Goal: Transaction & Acquisition: Purchase product/service

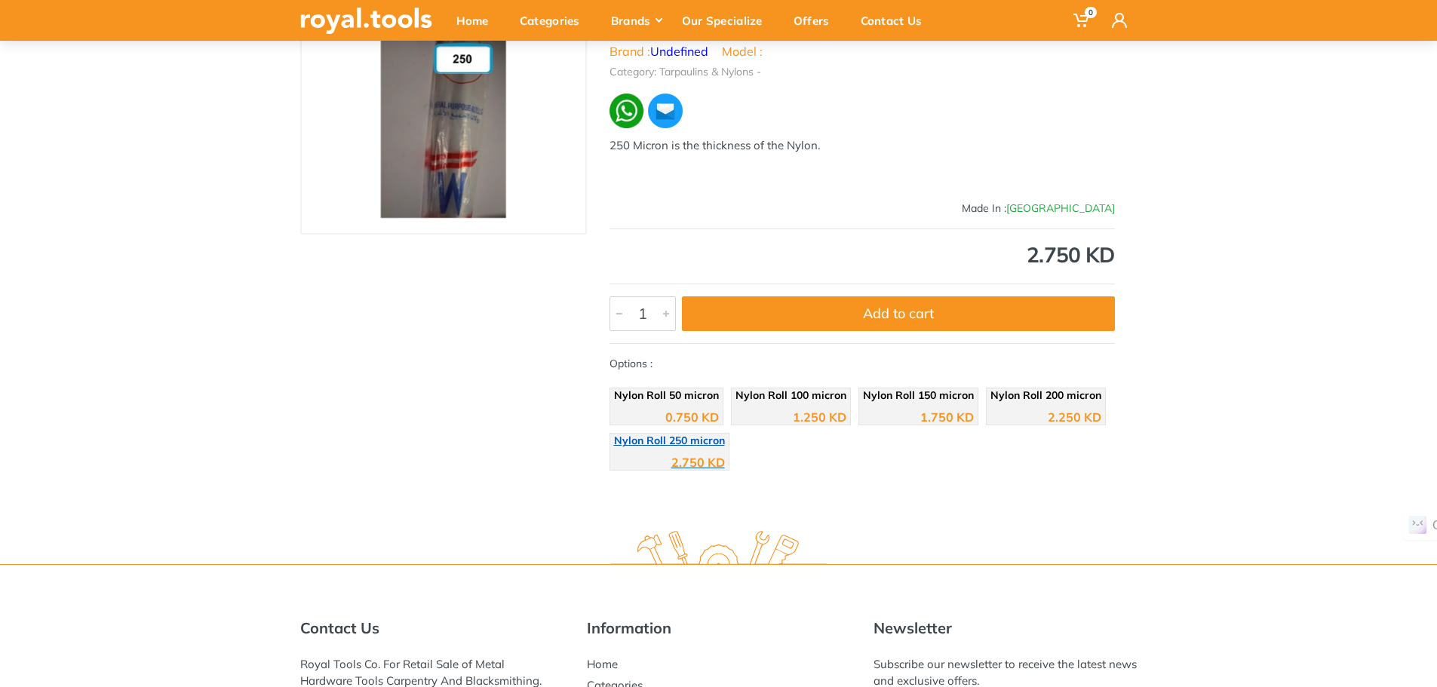
scroll to position [126, 0]
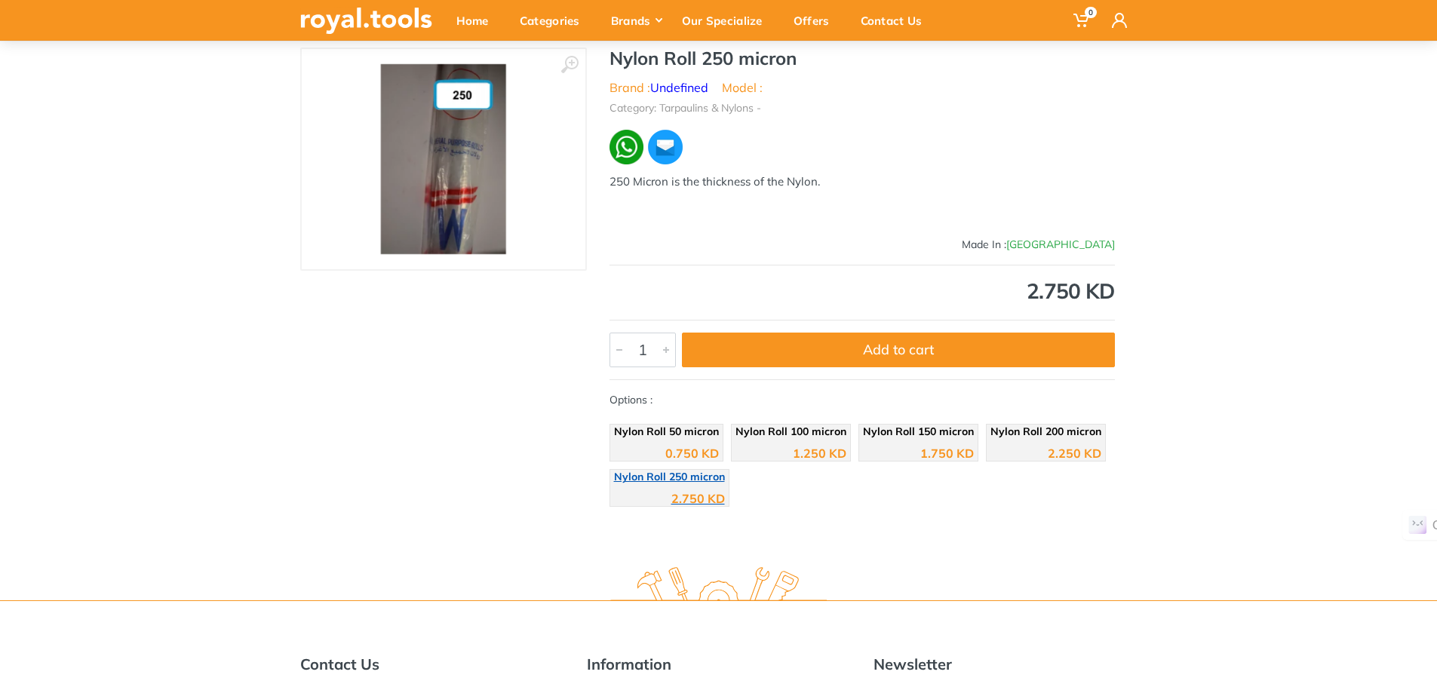
click at [675, 482] on span "Nylon Roll 250 micron" at bounding box center [669, 477] width 111 height 14
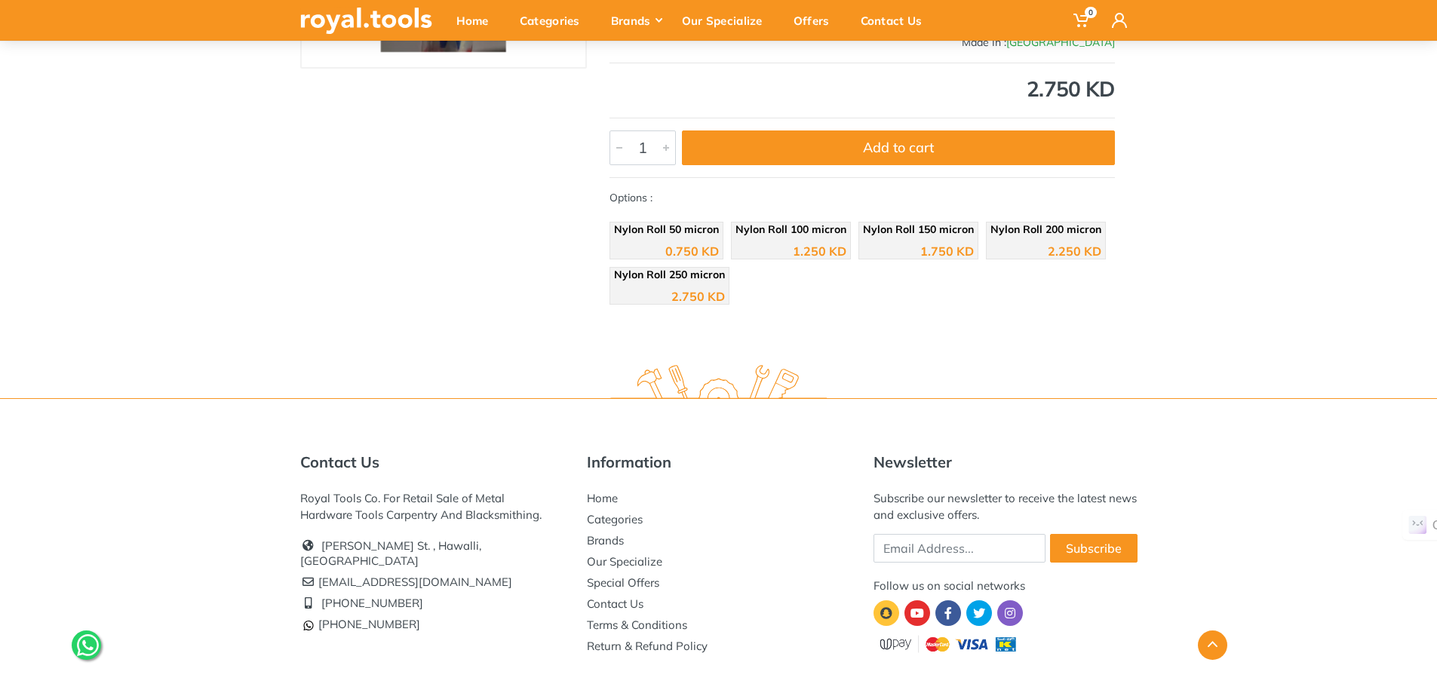
scroll to position [379, 0]
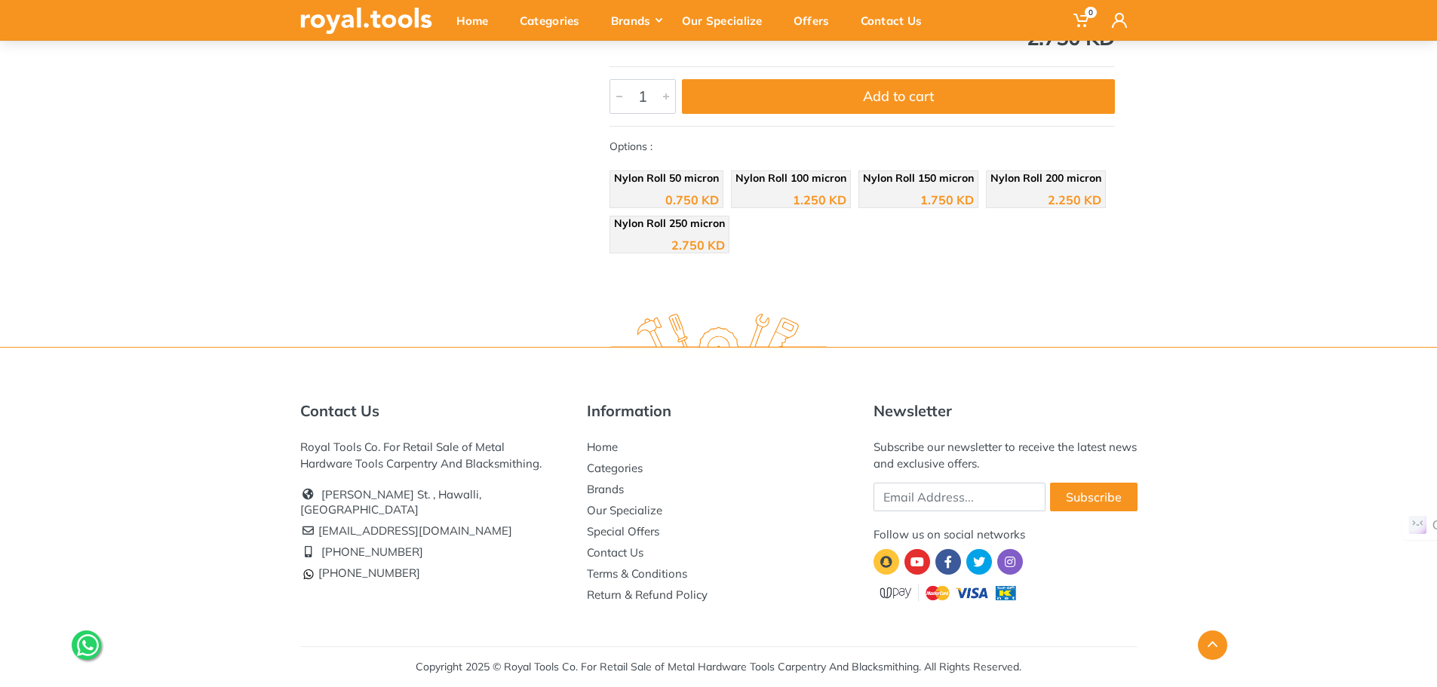
click at [93, 647] on icon at bounding box center [88, 645] width 22 height 25
click at [464, 26] on div "Home" at bounding box center [477, 21] width 63 height 32
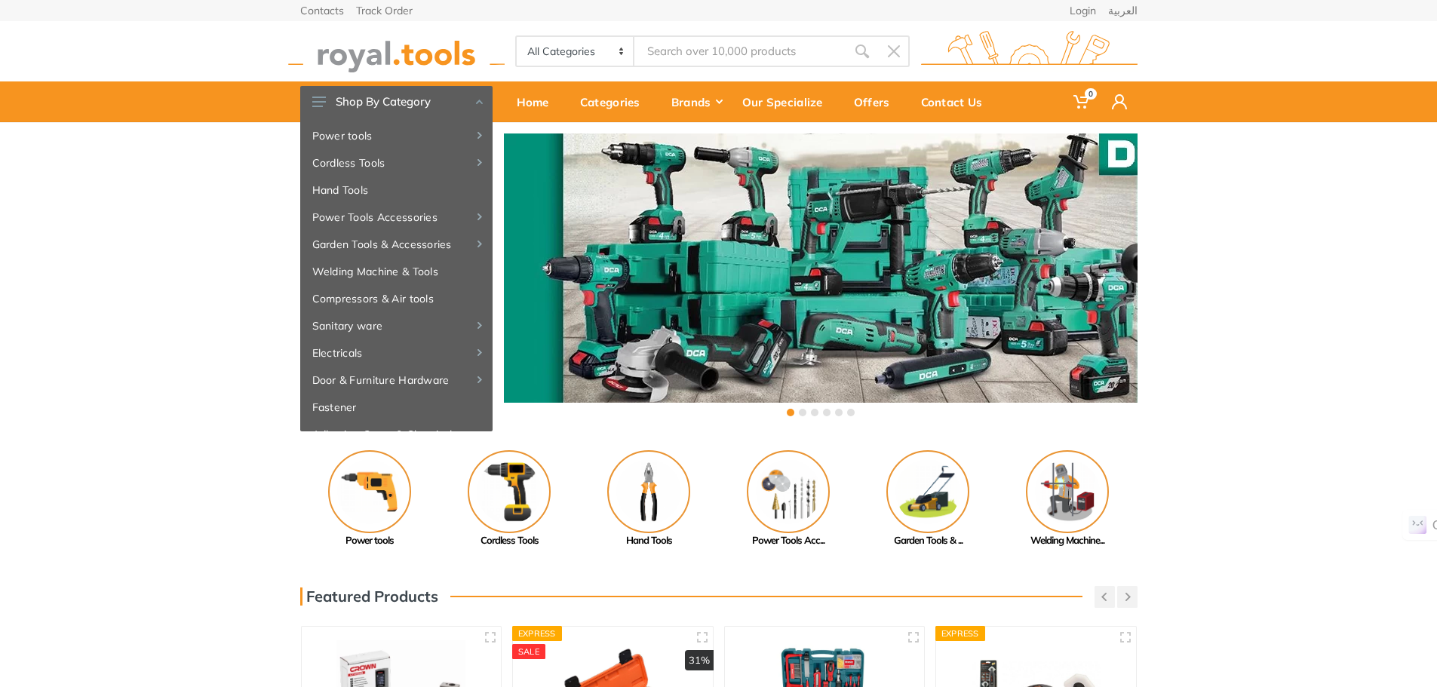
click at [167, 461] on div "Previous Adhesive, Spray... Paint Tools" at bounding box center [718, 499] width 1437 height 98
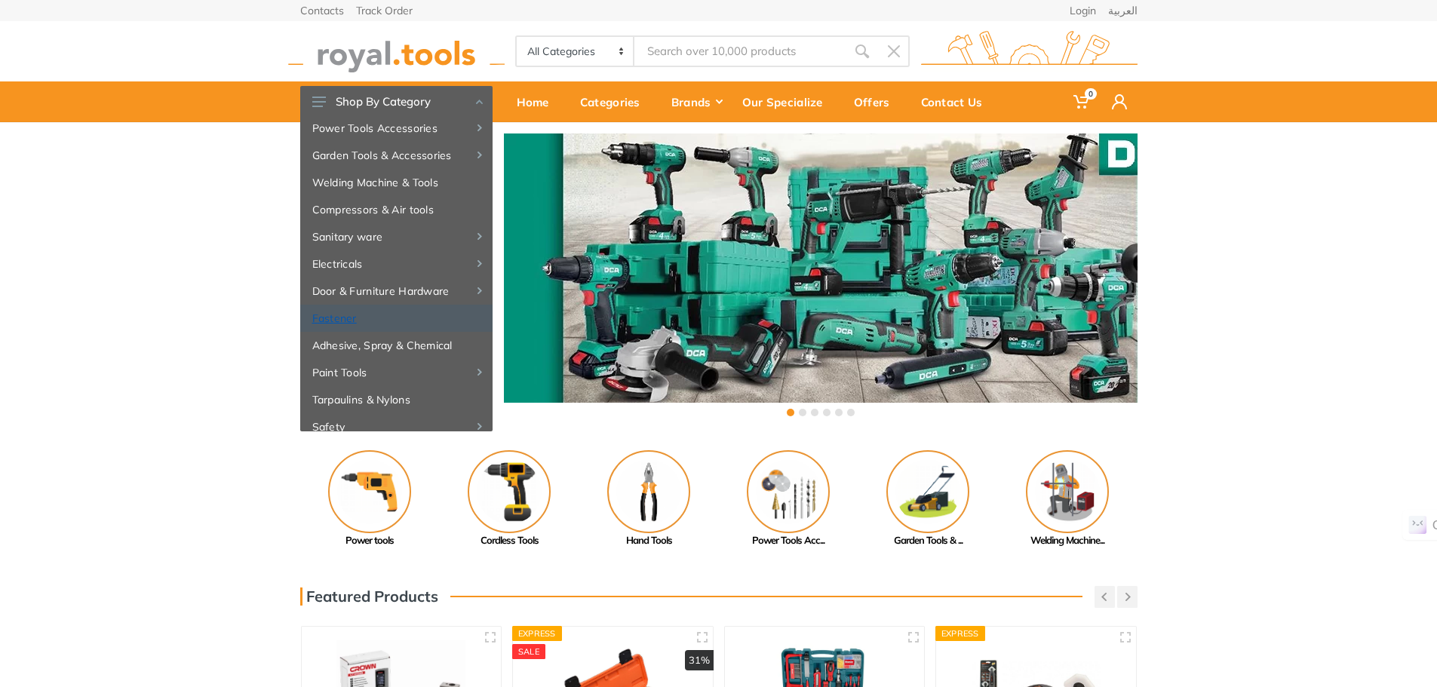
scroll to position [126, 0]
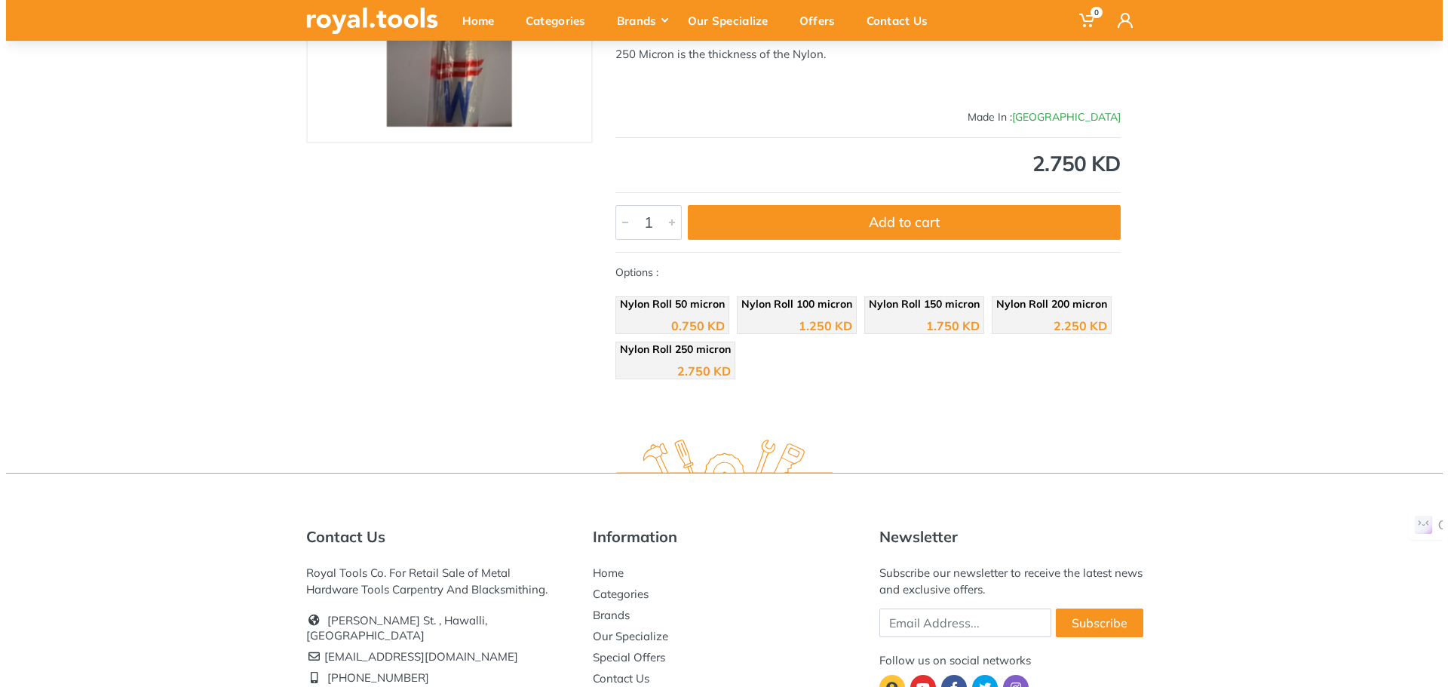
scroll to position [128, 0]
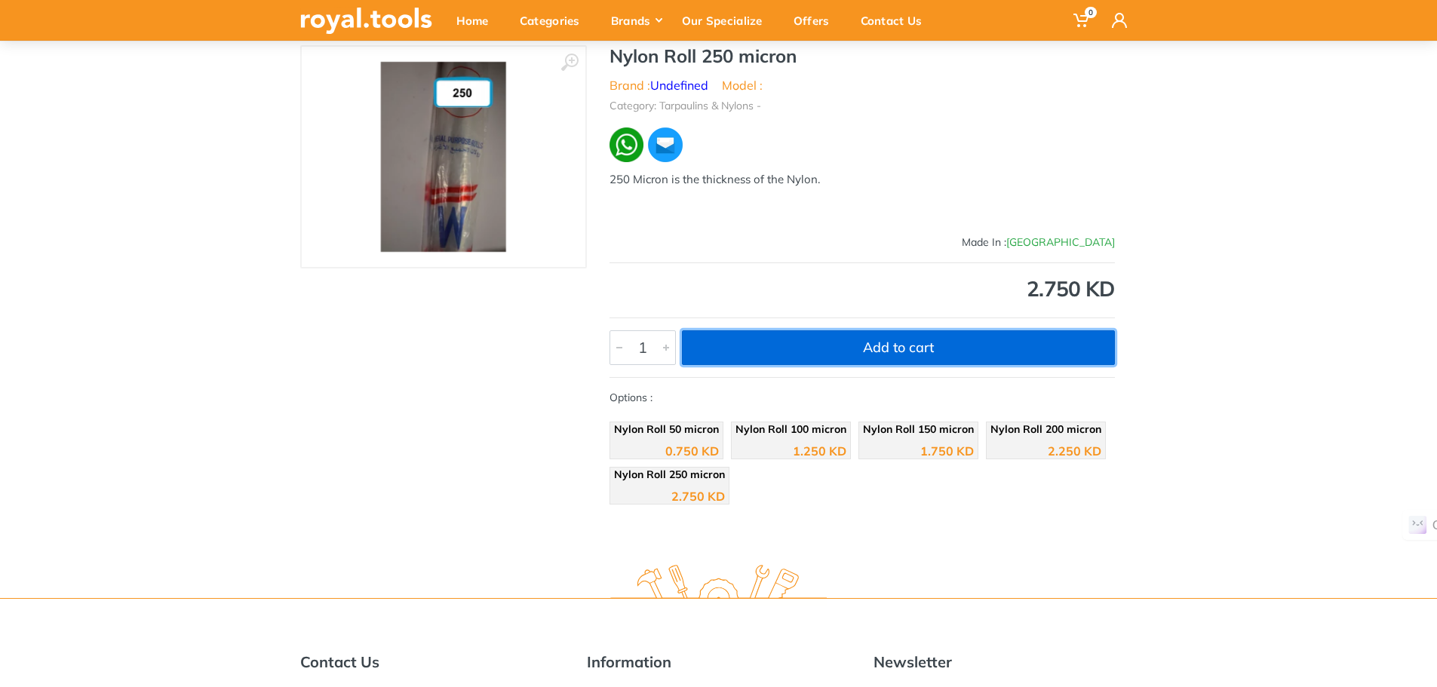
click at [900, 357] on button "Add to cart" at bounding box center [898, 347] width 433 height 35
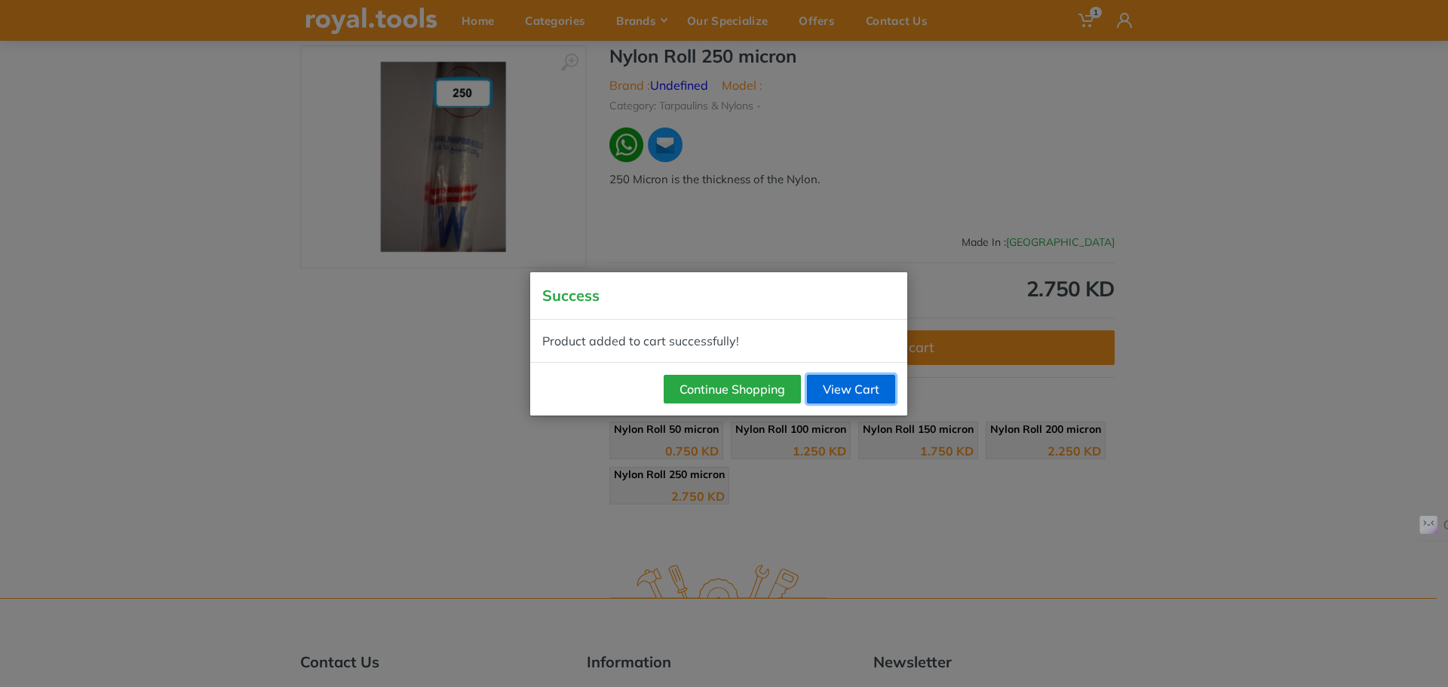
click at [861, 388] on link "View Cart" at bounding box center [851, 389] width 88 height 29
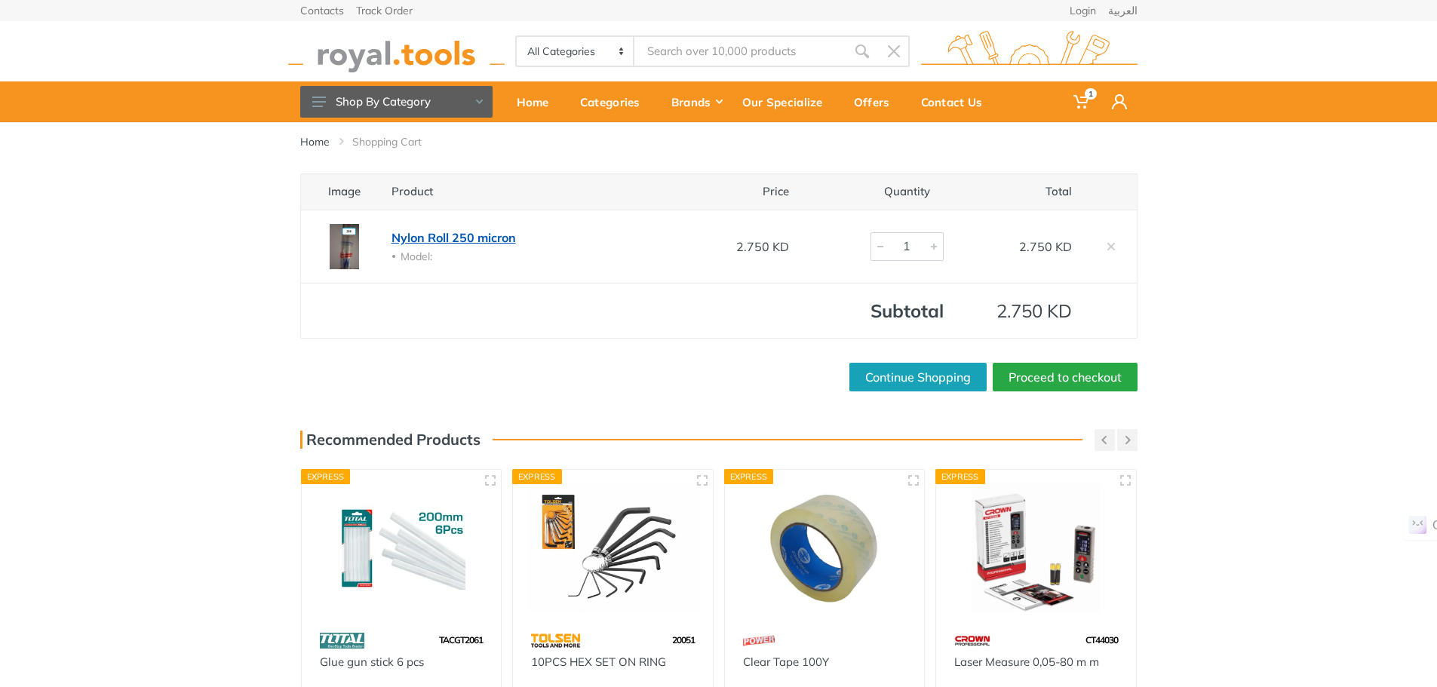
click at [471, 236] on link "Nylon Roll 250 micron" at bounding box center [453, 237] width 124 height 15
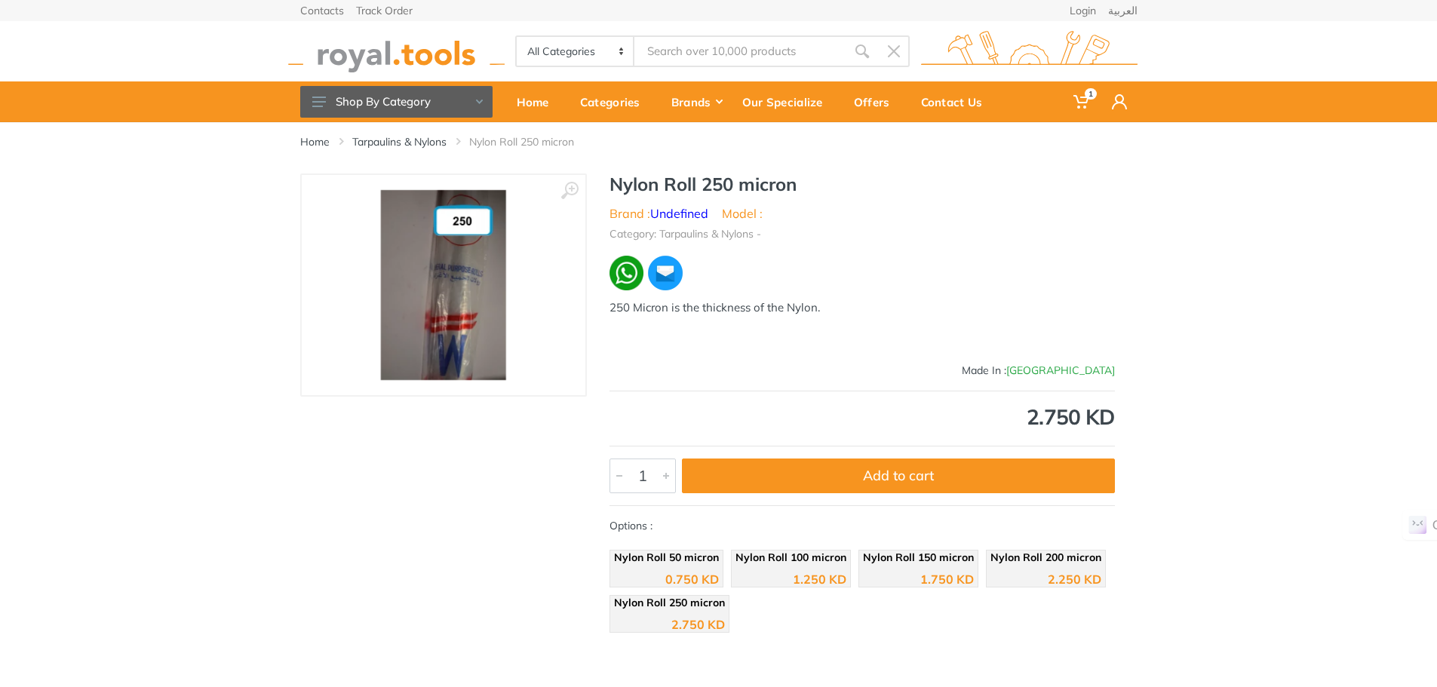
click at [753, 218] on li "Model :" at bounding box center [742, 213] width 41 height 18
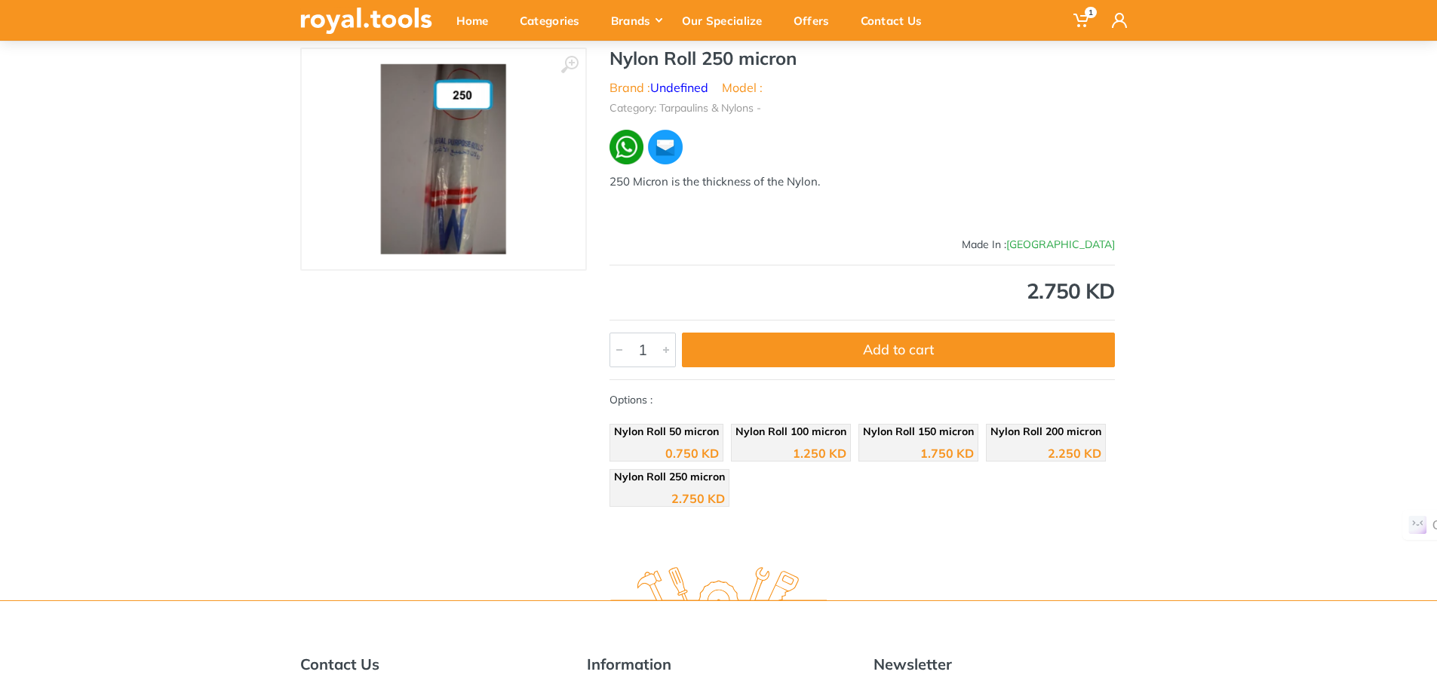
scroll to position [251, 0]
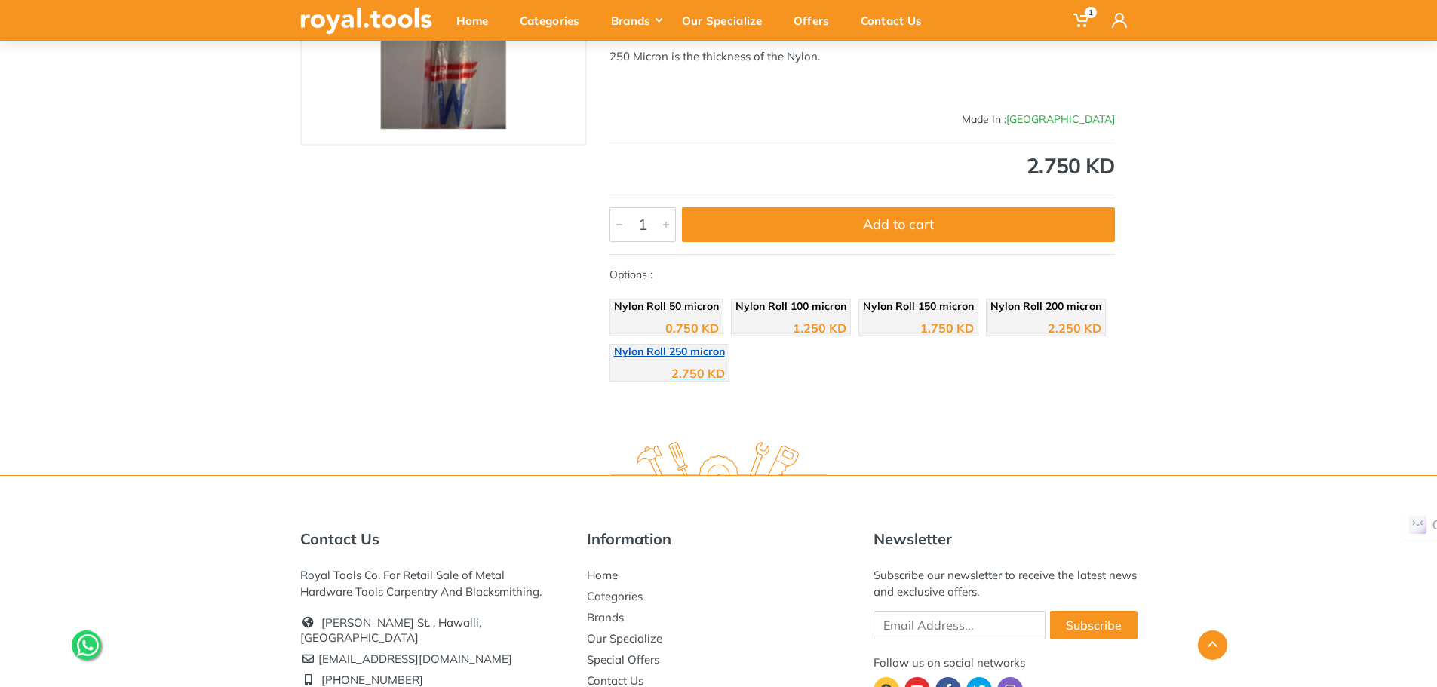
click at [661, 366] on div "2.750 KD" at bounding box center [669, 368] width 111 height 23
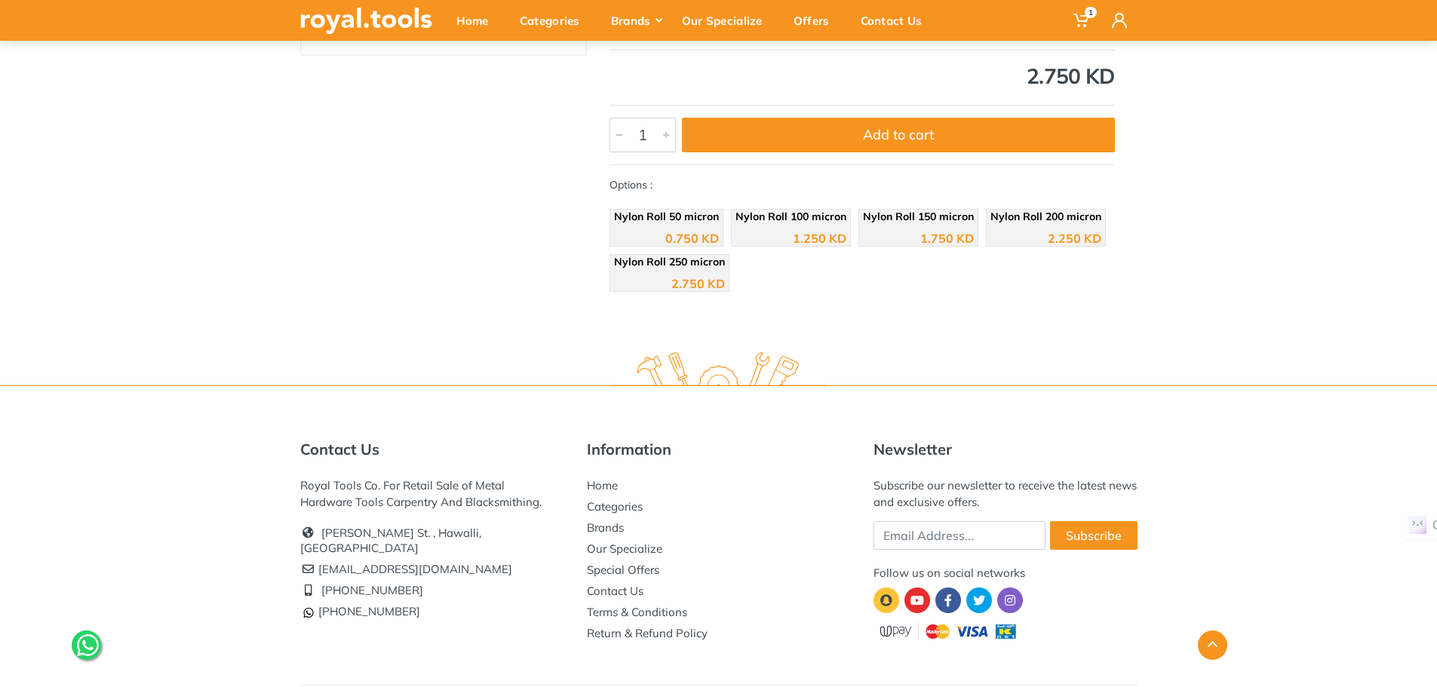
scroll to position [377, 0]
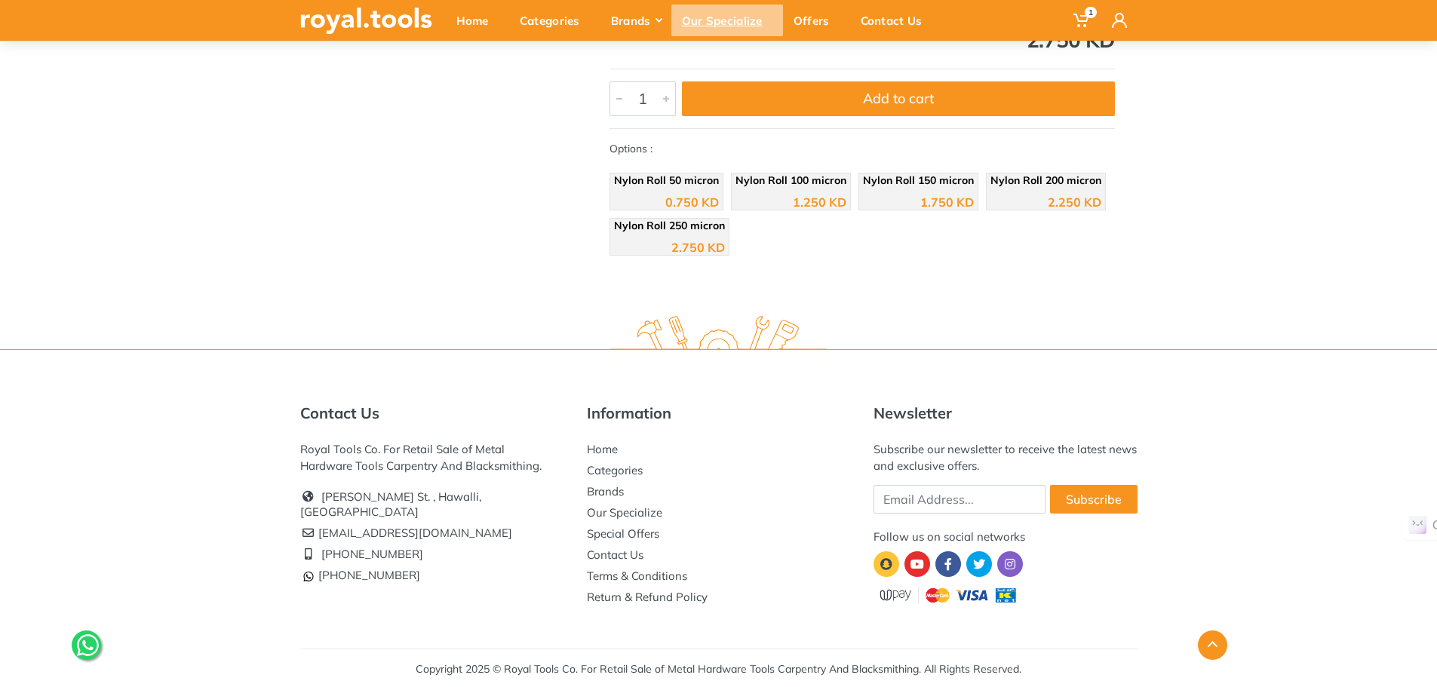
click at [743, 25] on div "Our Specialize" at bounding box center [727, 21] width 112 height 32
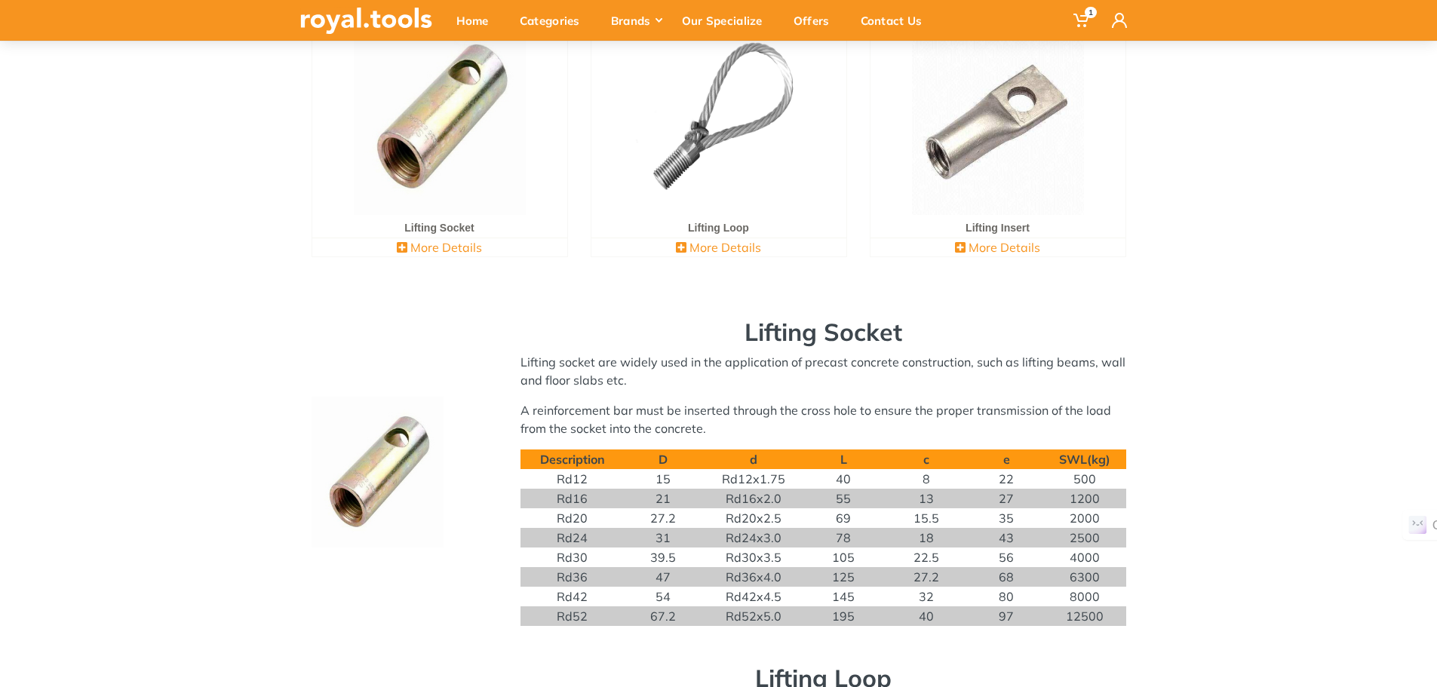
scroll to position [251, 0]
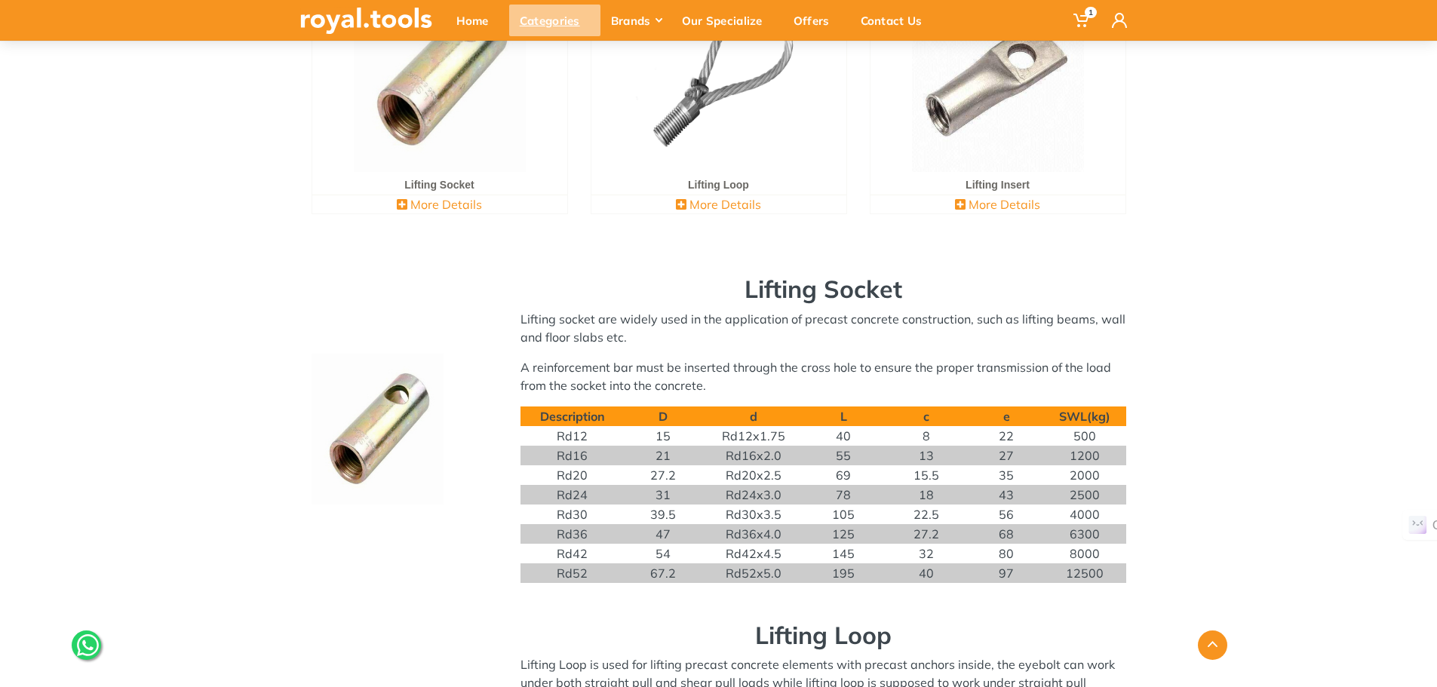
click at [544, 27] on div "Categories" at bounding box center [554, 21] width 91 height 32
